Goal: Entertainment & Leisure: Consume media (video, audio)

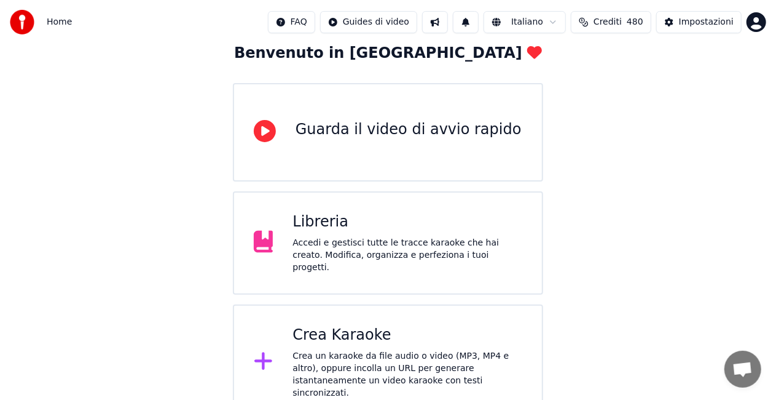
scroll to position [77, 0]
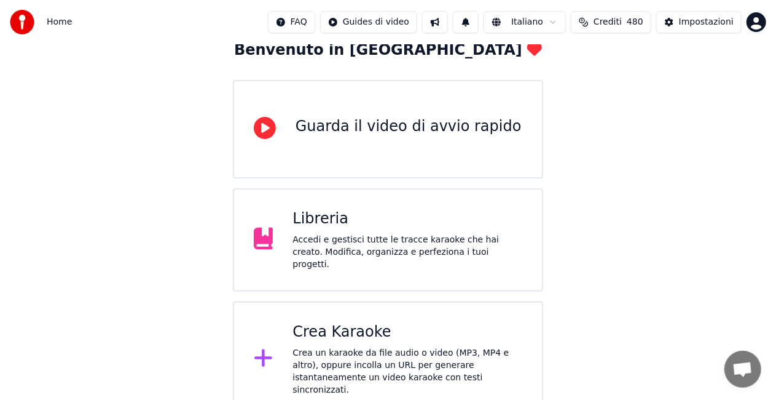
click at [393, 228] on div "Libreria" at bounding box center [408, 219] width 230 height 20
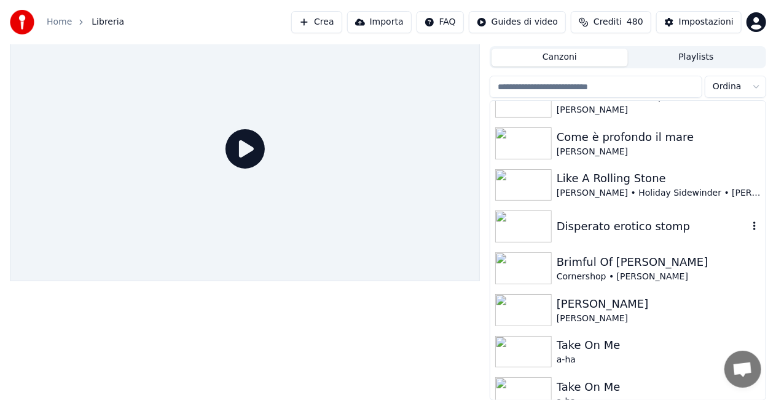
scroll to position [355, 0]
click at [536, 266] on img at bounding box center [523, 267] width 57 height 32
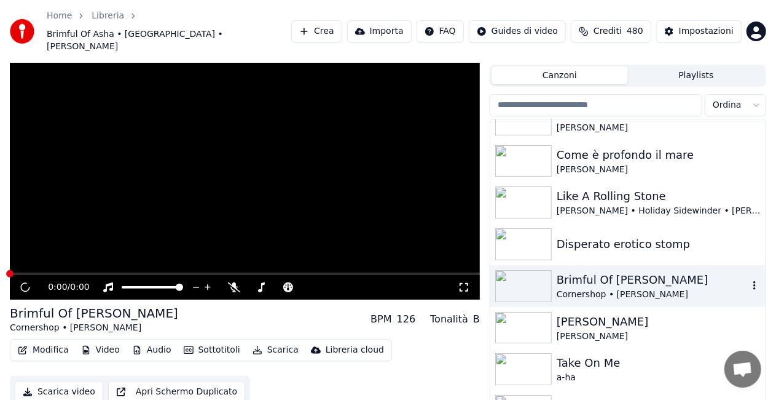
scroll to position [34, 0]
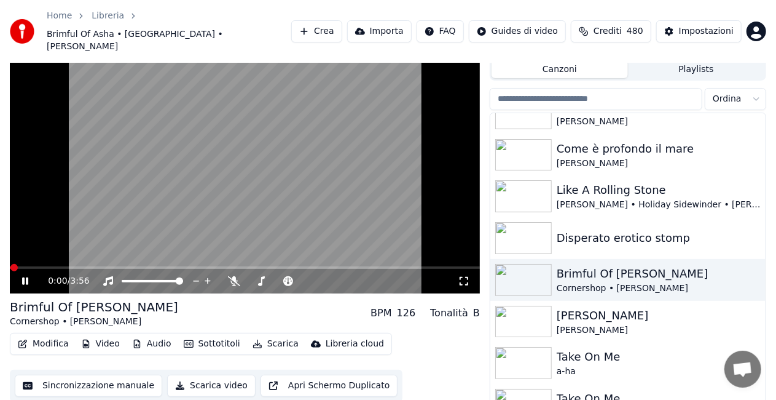
click at [466, 276] on icon at bounding box center [464, 281] width 12 height 10
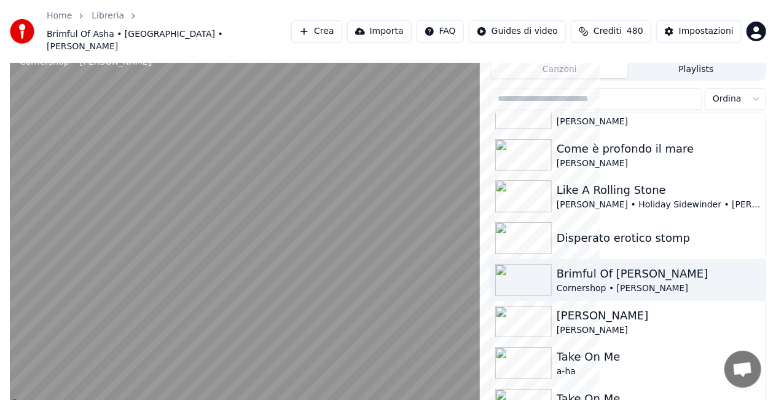
scroll to position [23, 0]
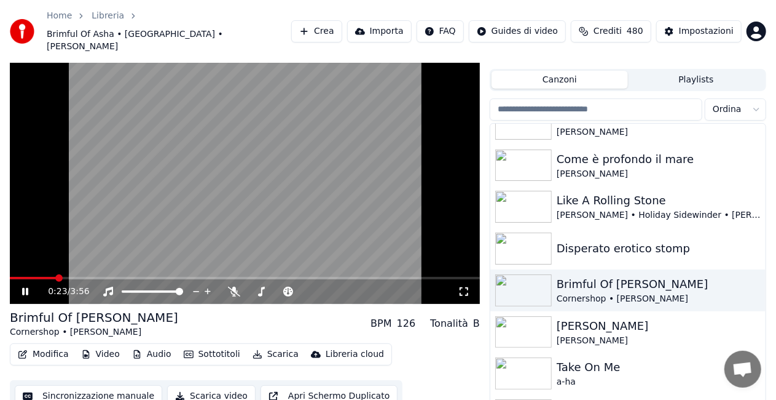
click at [468, 287] on icon at bounding box center [464, 291] width 9 height 9
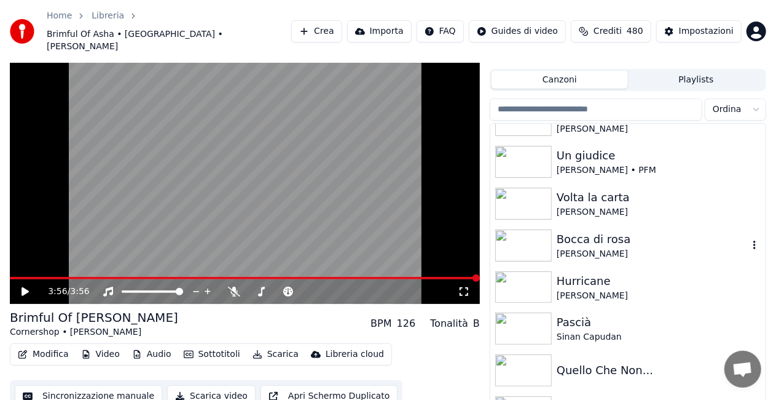
scroll to position [1613, 0]
click at [527, 270] on img at bounding box center [523, 286] width 57 height 32
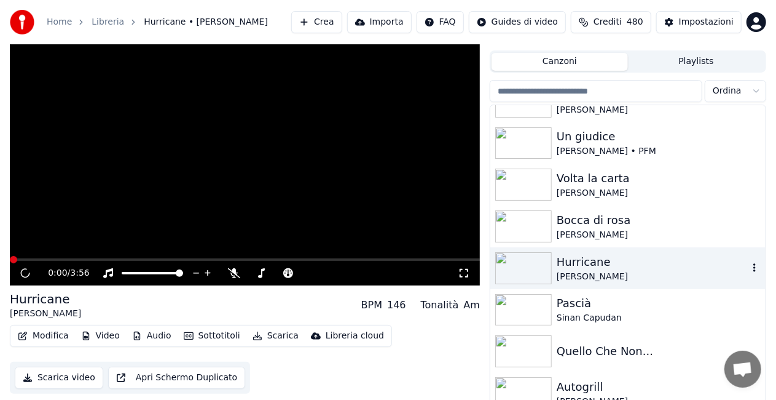
scroll to position [17, 0]
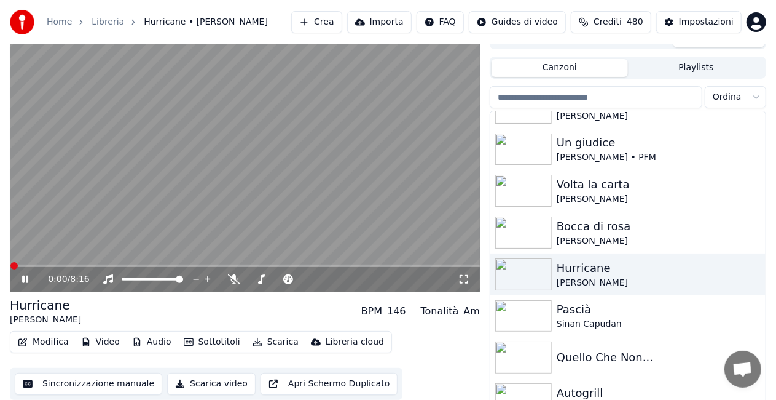
click at [466, 281] on icon at bounding box center [464, 279] width 12 height 10
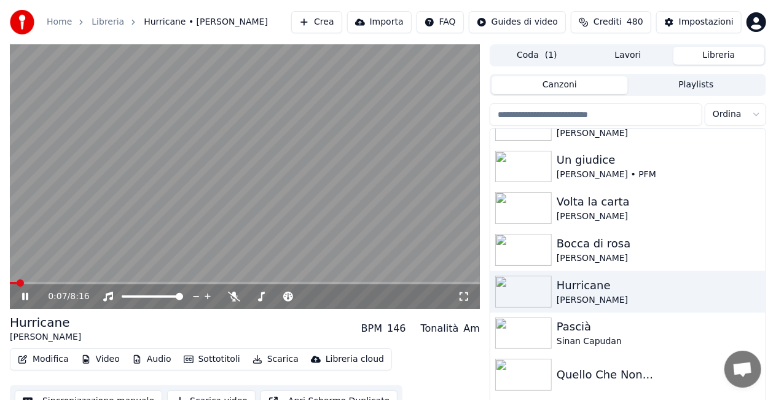
click at [17, 282] on span at bounding box center [13, 283] width 7 height 2
click at [465, 297] on icon at bounding box center [464, 296] width 12 height 10
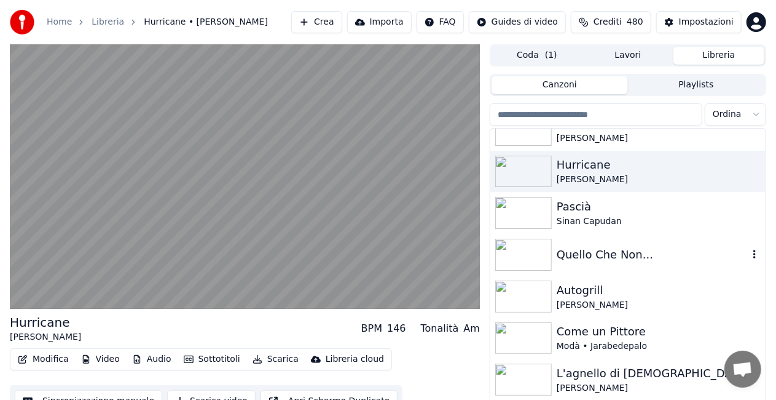
scroll to position [1791, 0]
